Goal: Use online tool/utility: Utilize a website feature to perform a specific function

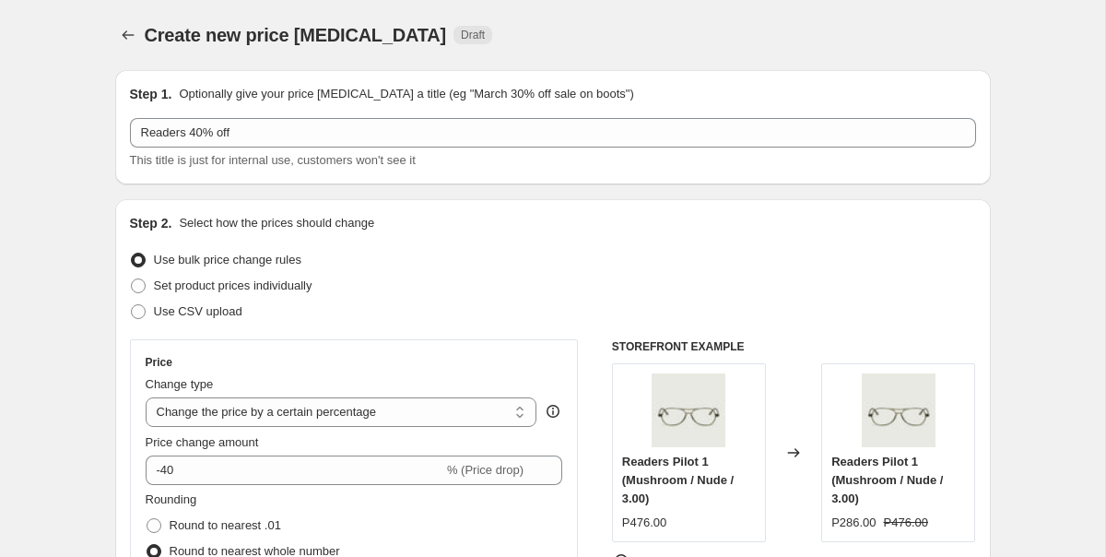
select select "percentage"
select select "product_type"
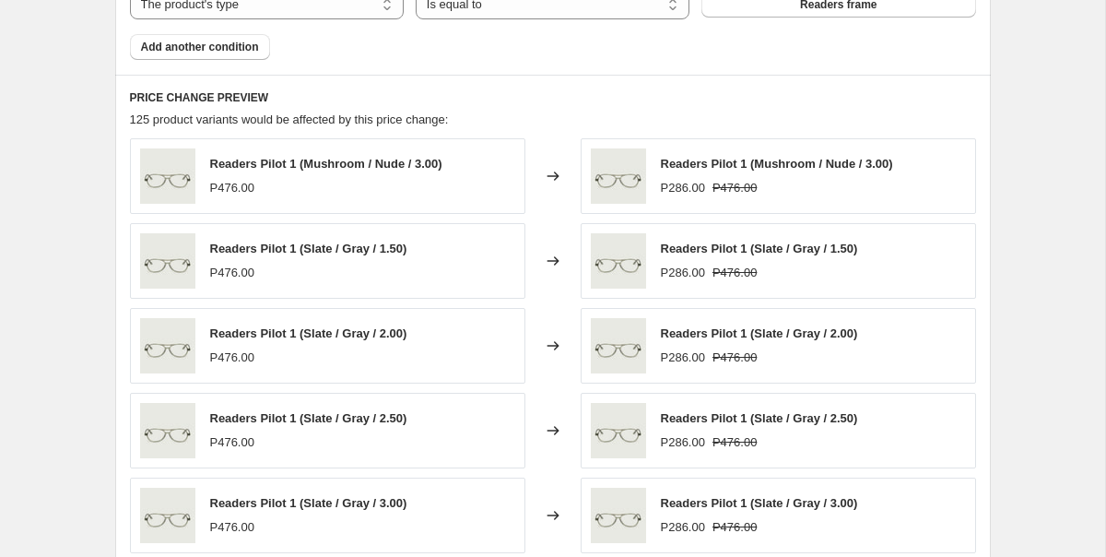
scroll to position [1493, 0]
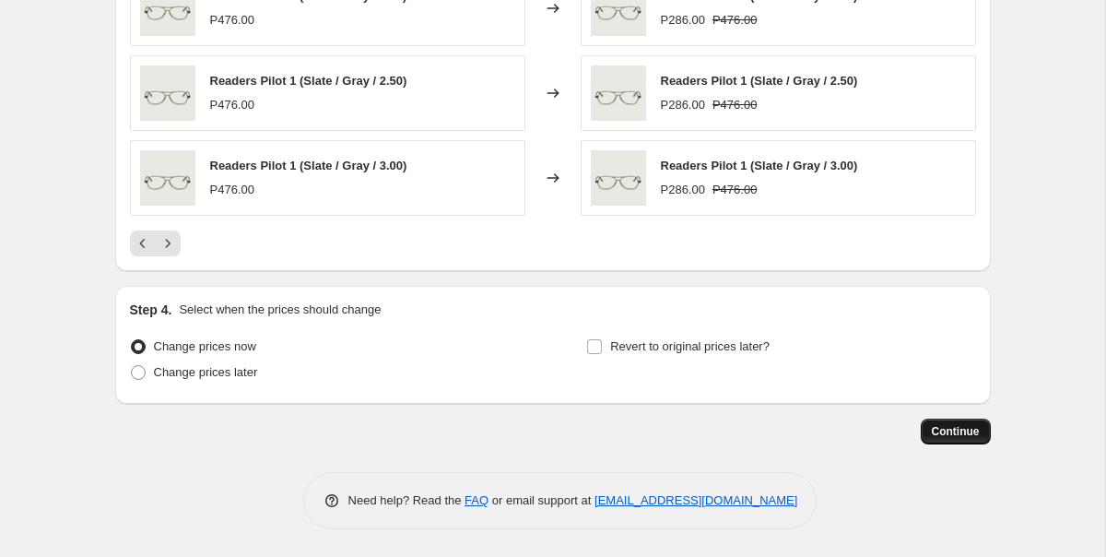
click at [954, 438] on span "Continue" at bounding box center [956, 431] width 48 height 15
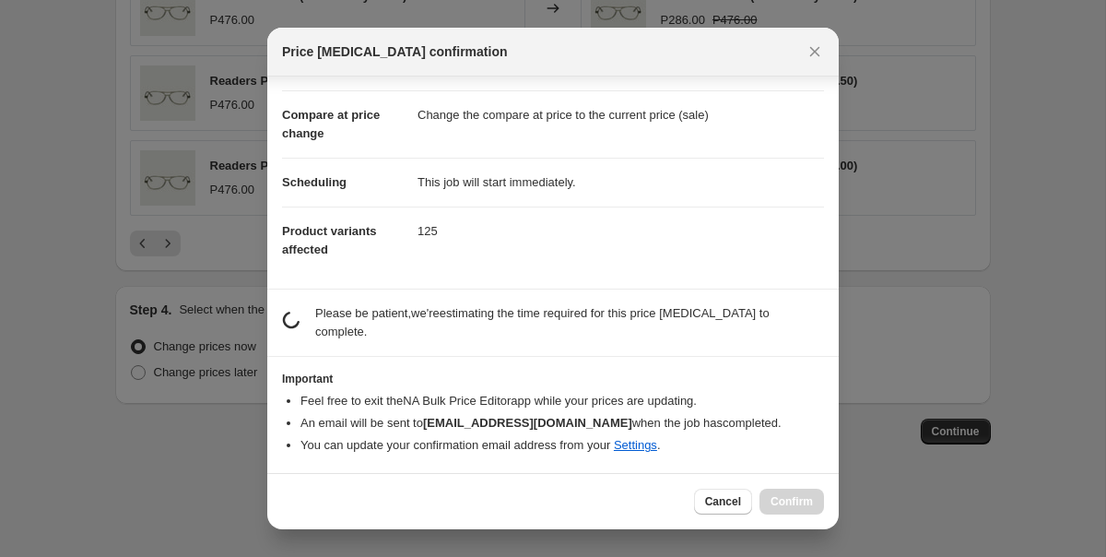
scroll to position [49, 0]
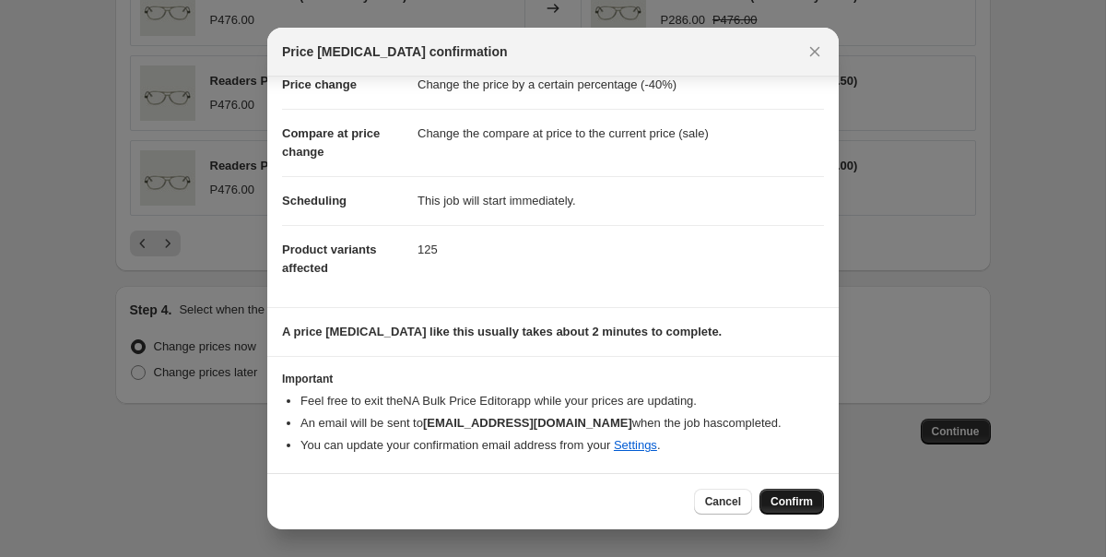
click at [807, 501] on span "Confirm" at bounding box center [792, 501] width 42 height 15
type input "Readers 40% off"
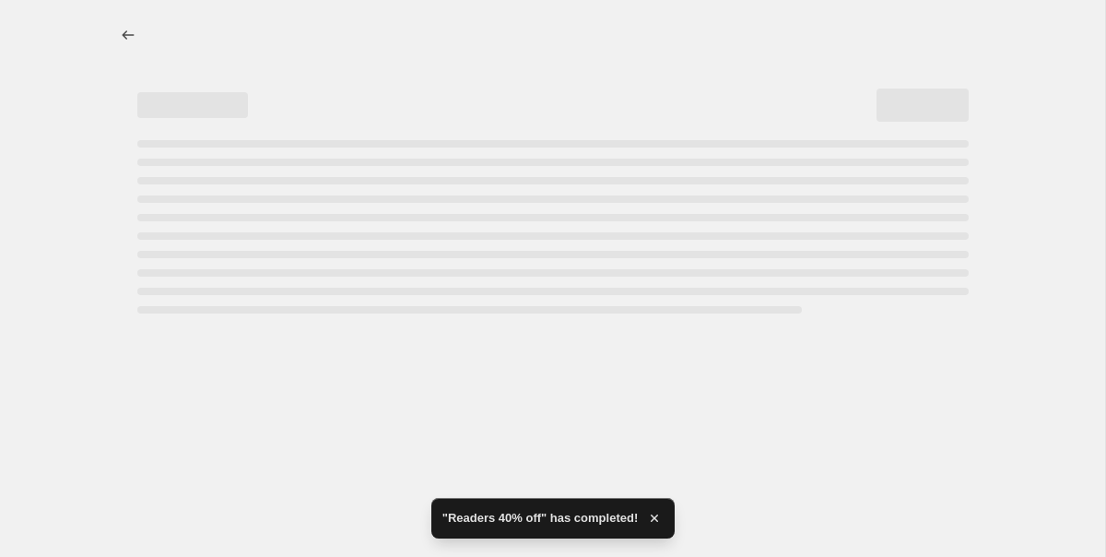
select select "percentage"
select select "product_type"
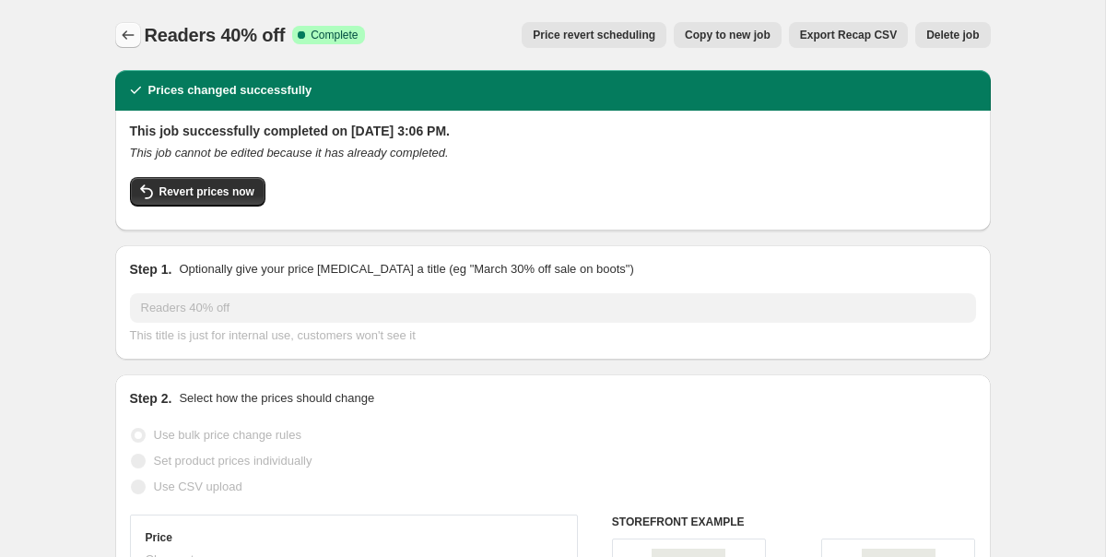
click at [122, 35] on icon "Price change jobs" at bounding box center [128, 35] width 18 height 18
